Goal: Navigation & Orientation: Go to known website

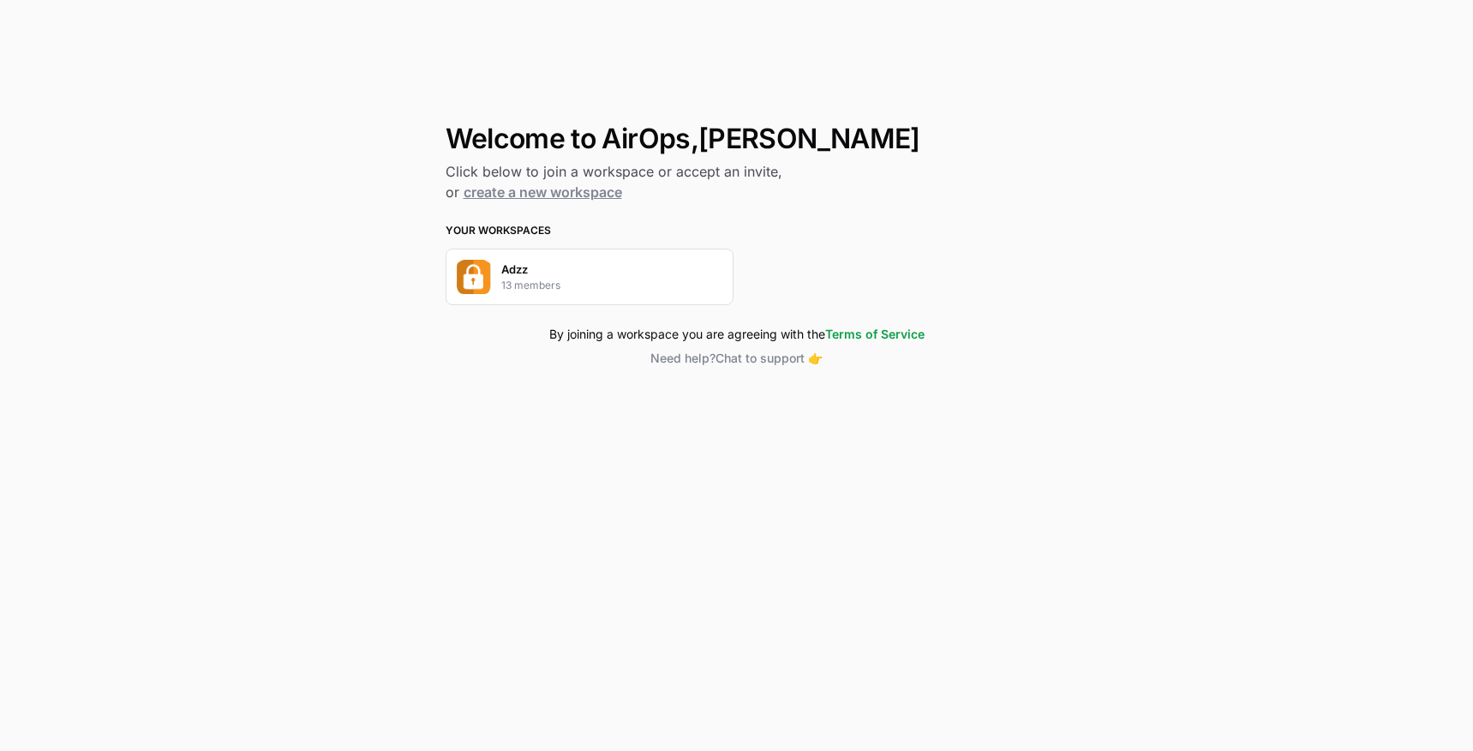
click at [545, 278] on p "13 members" at bounding box center [530, 285] width 59 height 15
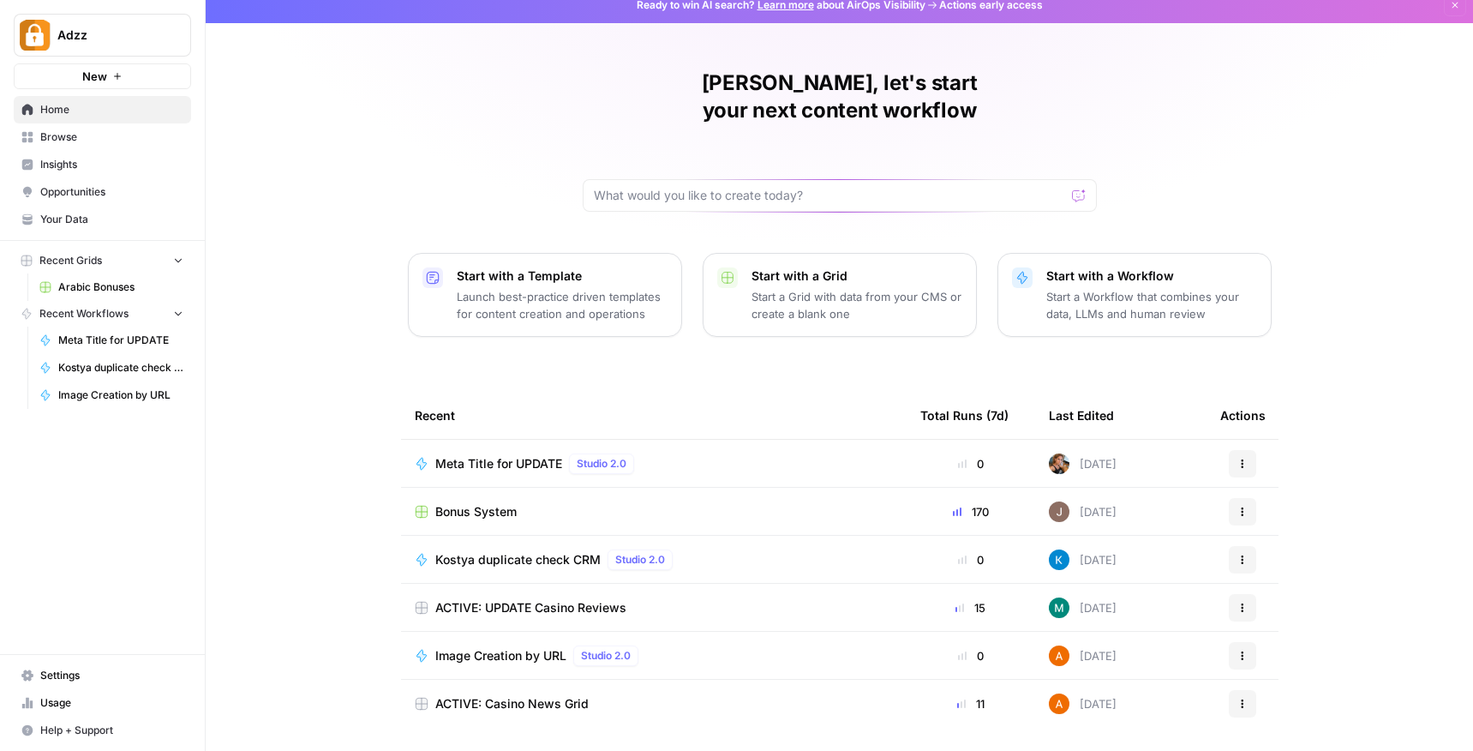
scroll to position [38, 0]
